Goal: Task Accomplishment & Management: Manage account settings

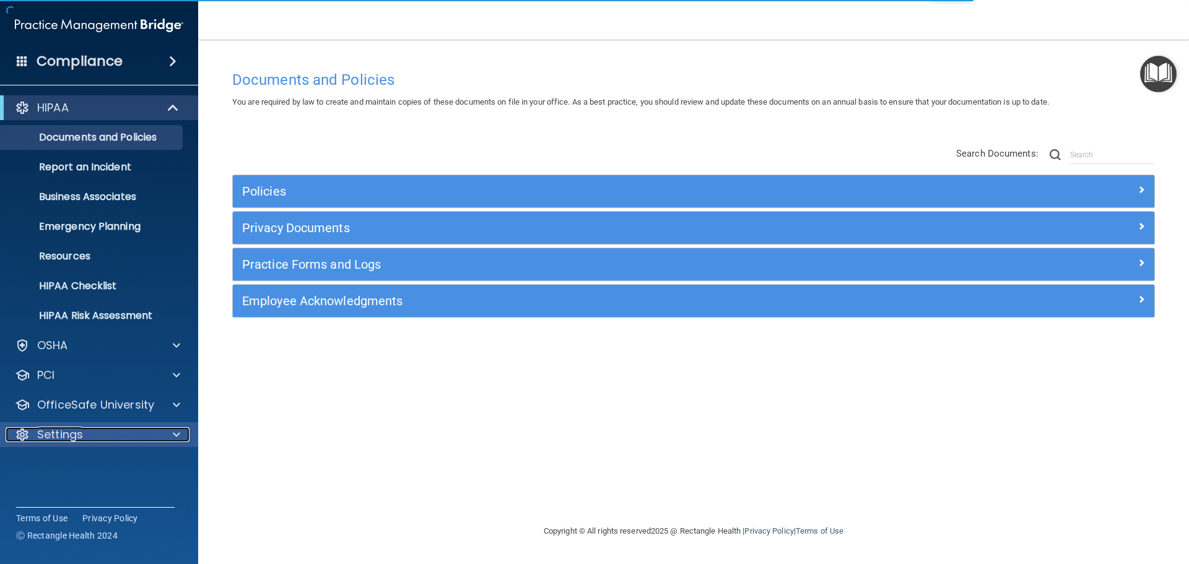
click at [113, 435] on div "Settings" at bounding box center [83, 434] width 154 height 15
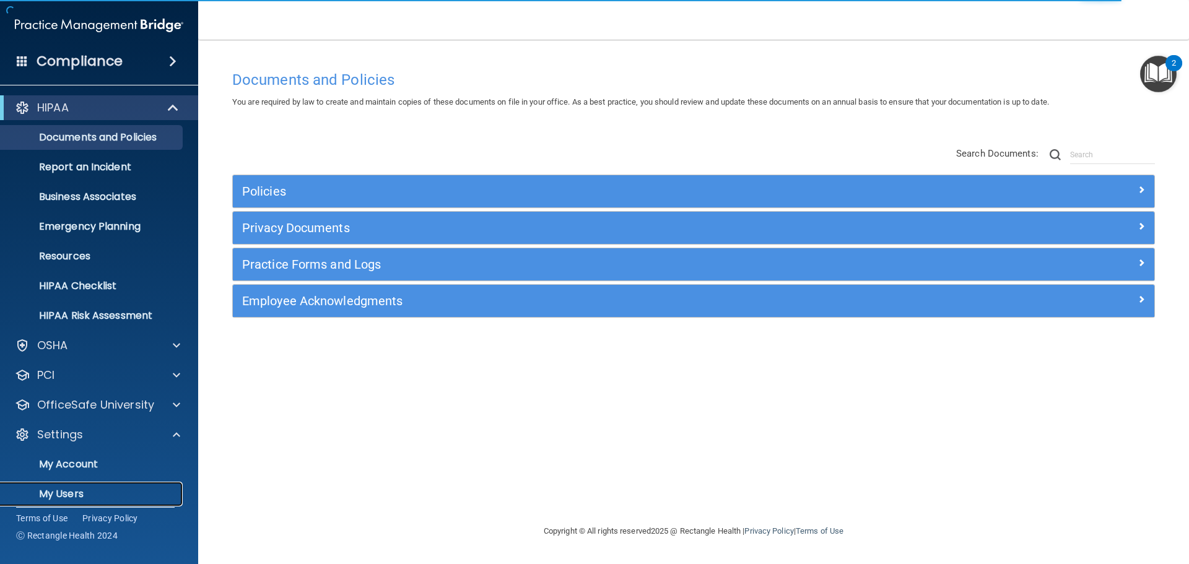
click at [80, 492] on p "My Users" at bounding box center [92, 494] width 169 height 12
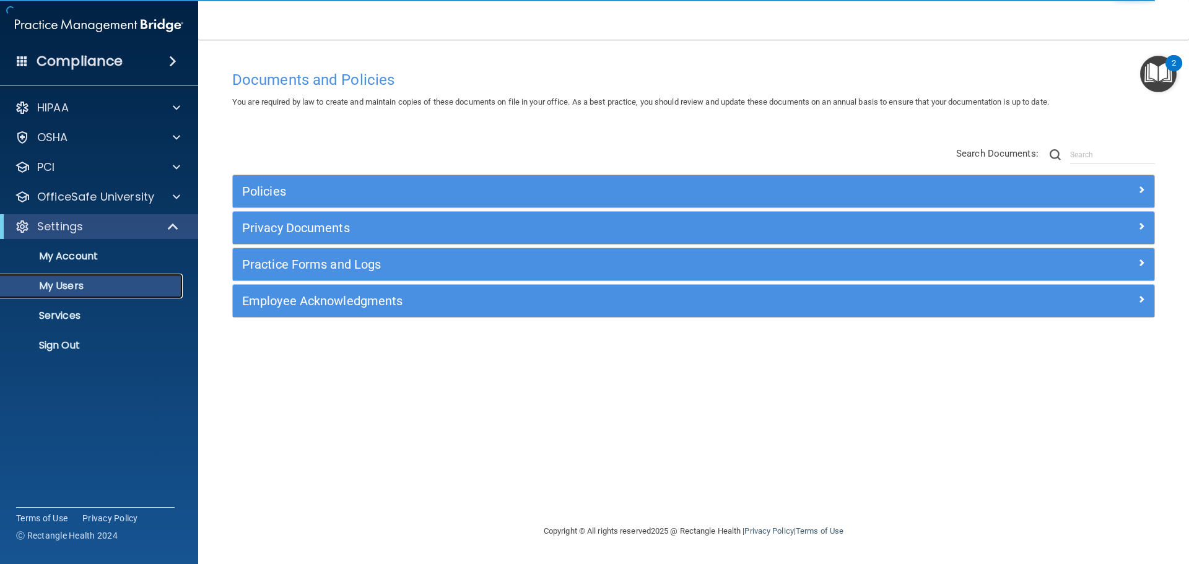
select select "20"
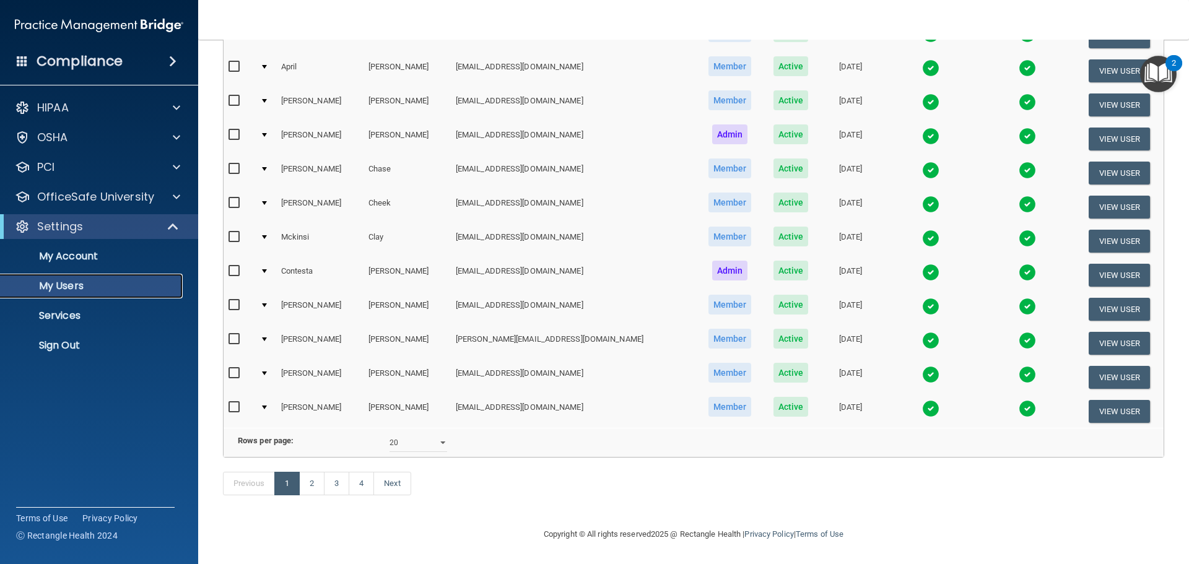
scroll to position [461, 0]
click at [333, 484] on link "3" at bounding box center [336, 484] width 25 height 24
select select "20"
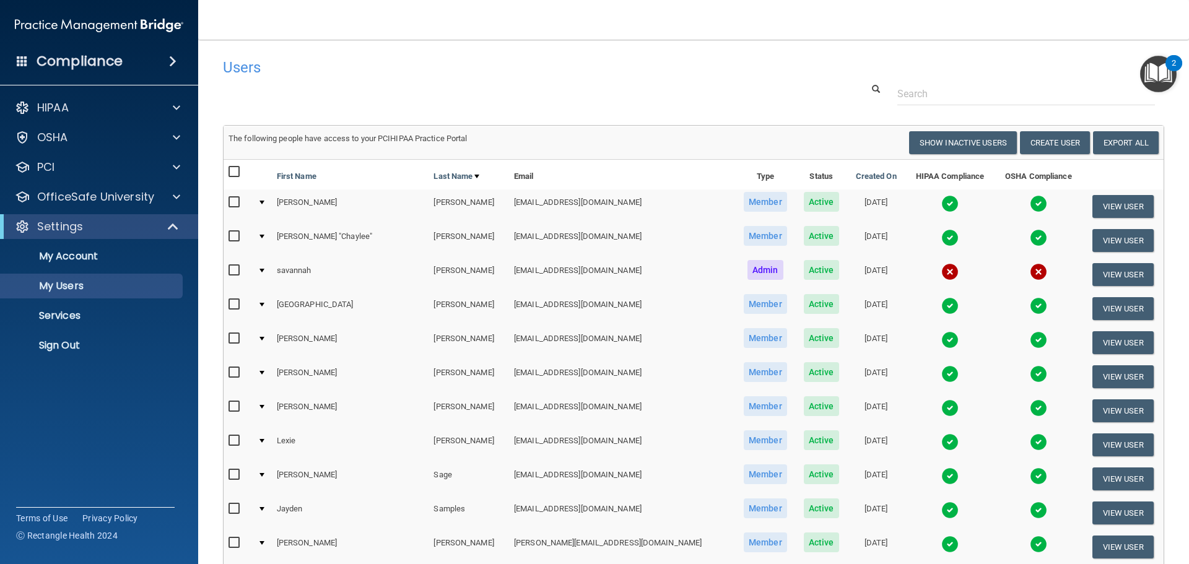
click at [233, 272] on input "checkbox" at bounding box center [236, 271] width 14 height 10
checkbox input "true"
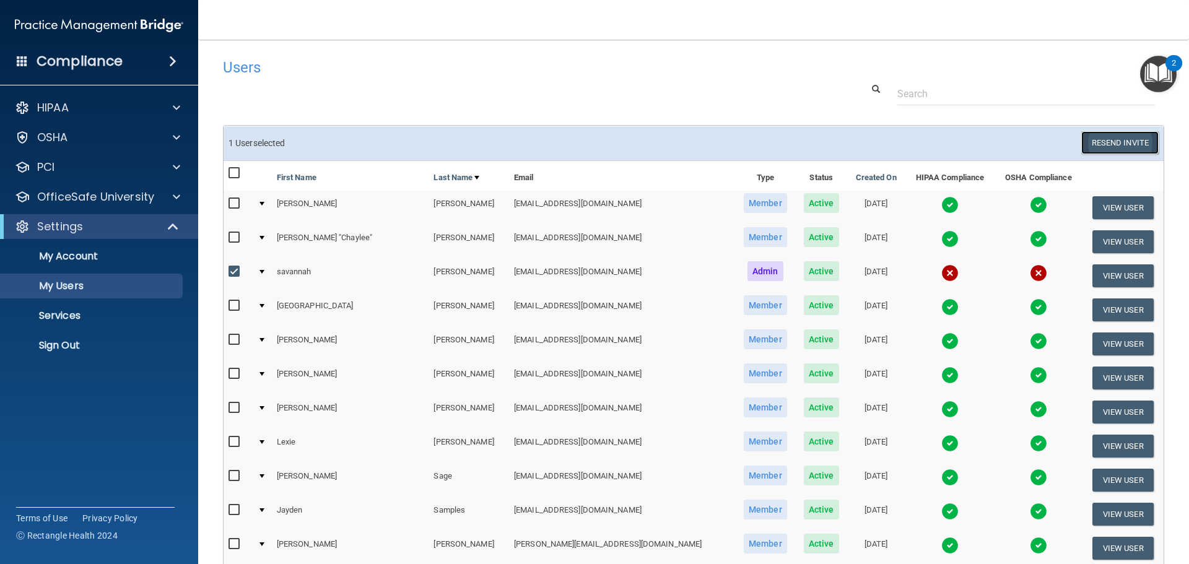
click at [1103, 139] on button "Resend Invite" at bounding box center [1119, 142] width 77 height 23
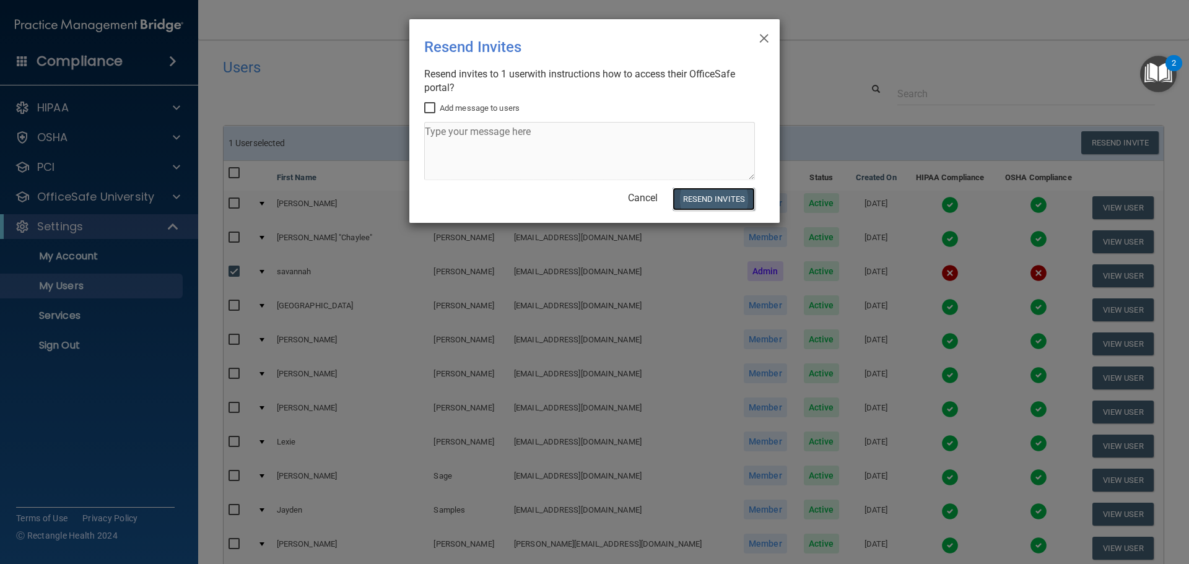
click at [699, 202] on button "Resend Invites" at bounding box center [714, 199] width 82 height 23
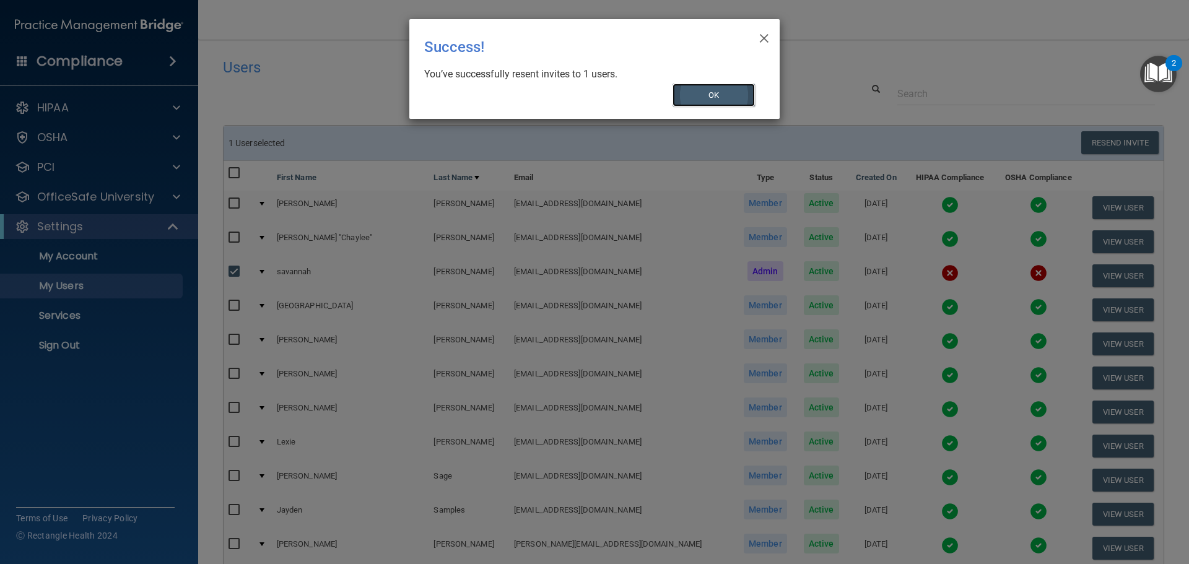
click at [716, 94] on button "OK" at bounding box center [714, 95] width 83 height 23
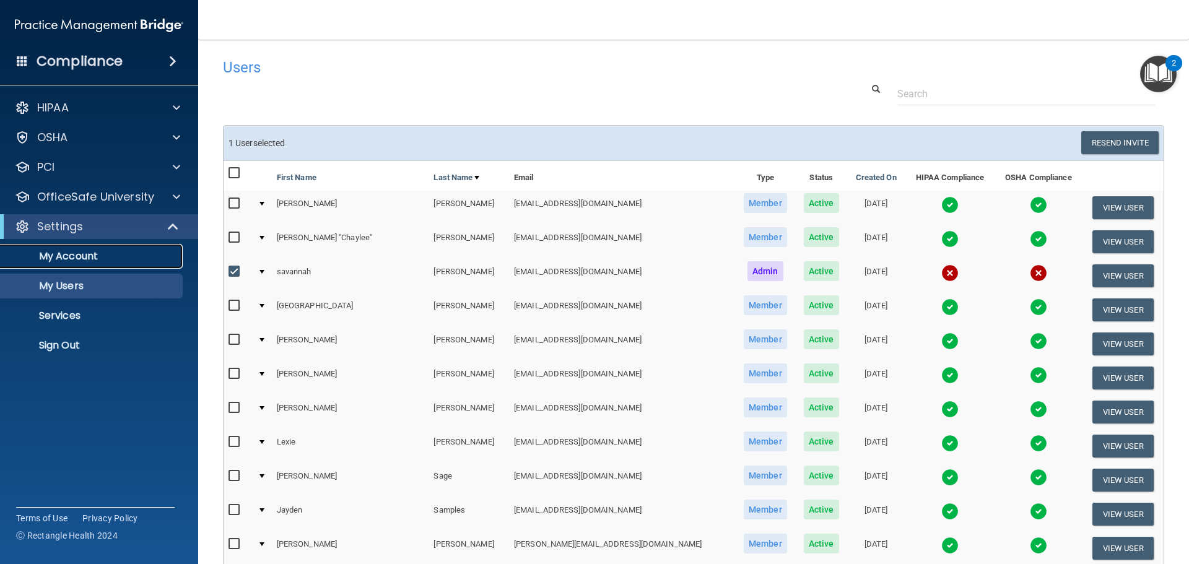
click at [94, 252] on p "My Account" at bounding box center [92, 256] width 169 height 12
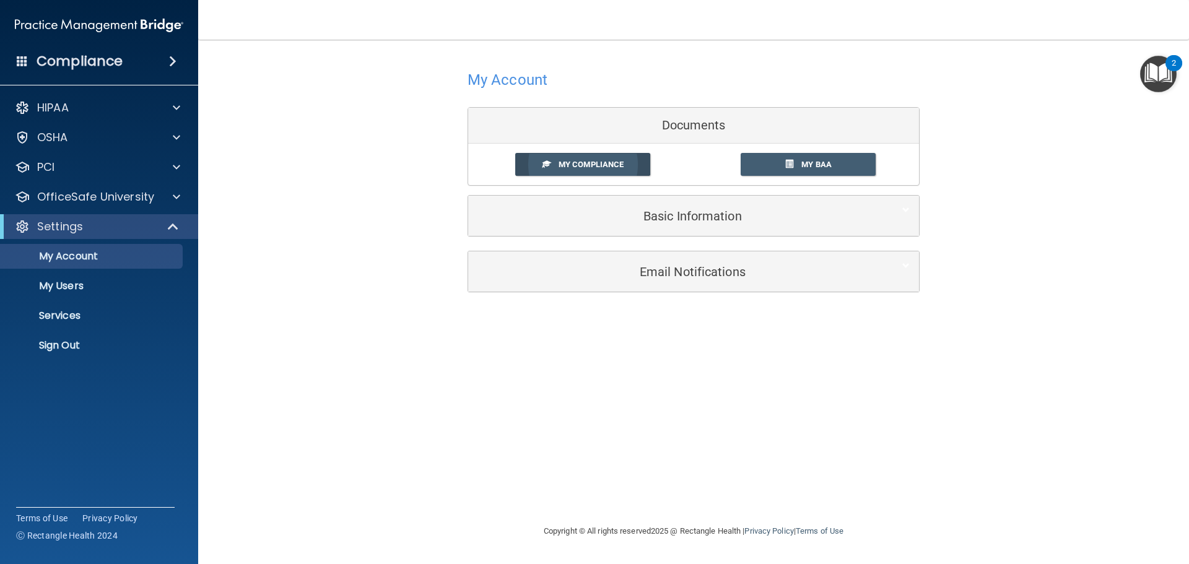
click at [602, 163] on span "My Compliance" at bounding box center [591, 164] width 65 height 9
